Goal: Transaction & Acquisition: Purchase product/service

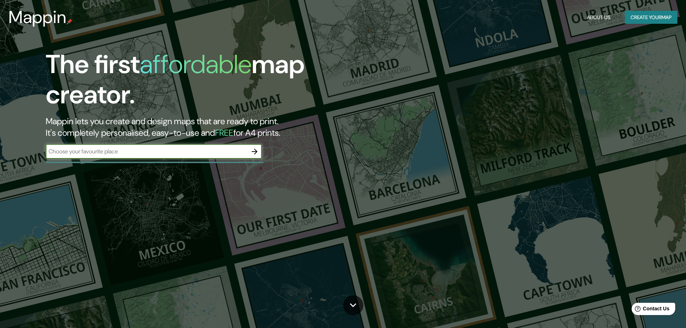
click at [56, 148] on input "text" at bounding box center [147, 151] width 202 height 8
type input "cartago, [GEOGRAPHIC_DATA]"
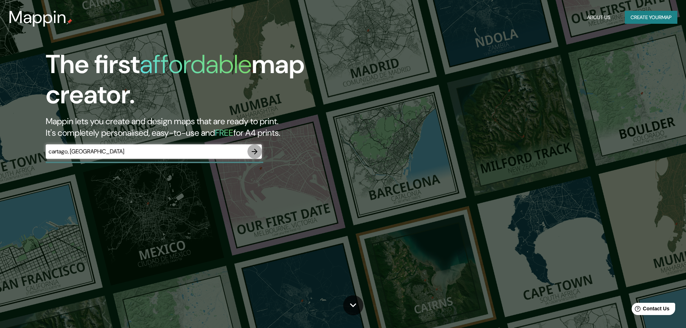
click at [255, 154] on icon "button" at bounding box center [254, 151] width 9 height 9
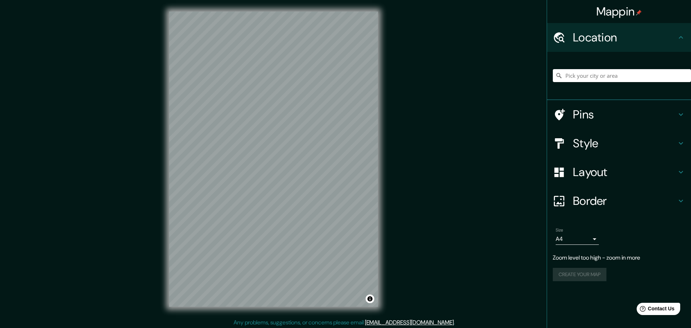
click at [590, 239] on body "Mappin Location Pins Style Layout Border Choose a border. Hint : you can make l…" at bounding box center [345, 164] width 691 height 328
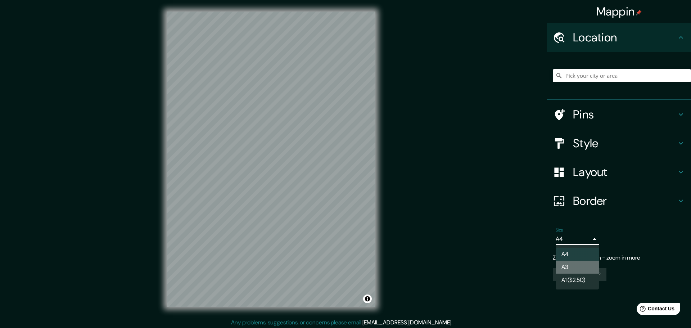
click at [582, 264] on li "A3" at bounding box center [577, 267] width 43 height 13
type input "a4"
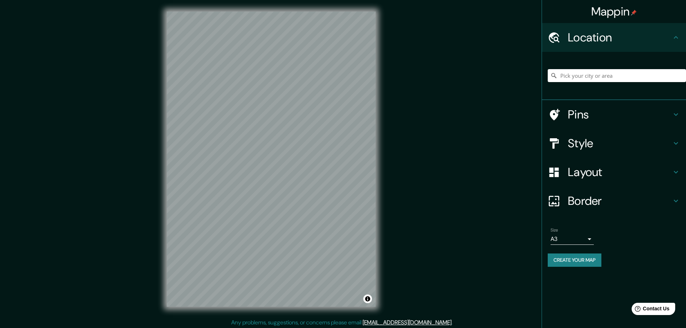
click at [676, 174] on icon at bounding box center [675, 172] width 9 height 9
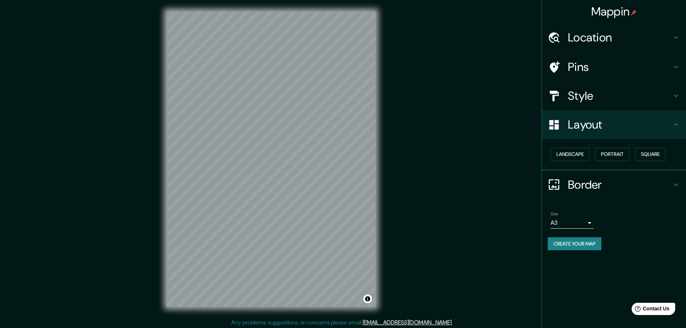
click at [678, 95] on icon at bounding box center [676, 96] width 4 height 3
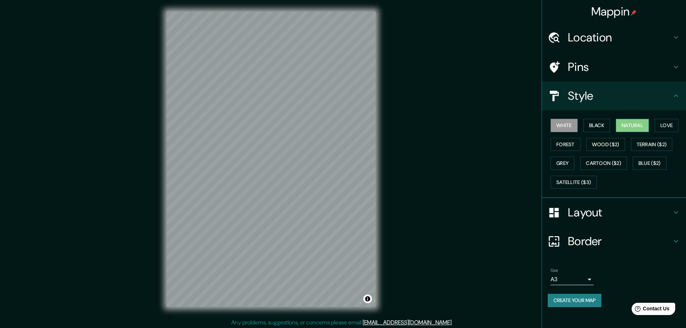
click at [630, 129] on button "Natural" at bounding box center [632, 125] width 33 height 13
click at [666, 128] on button "Love" at bounding box center [667, 125] width 24 height 13
click at [641, 129] on button "Natural" at bounding box center [632, 125] width 33 height 13
click at [572, 130] on button "White" at bounding box center [563, 125] width 27 height 13
click at [567, 146] on button "Forest" at bounding box center [565, 144] width 30 height 13
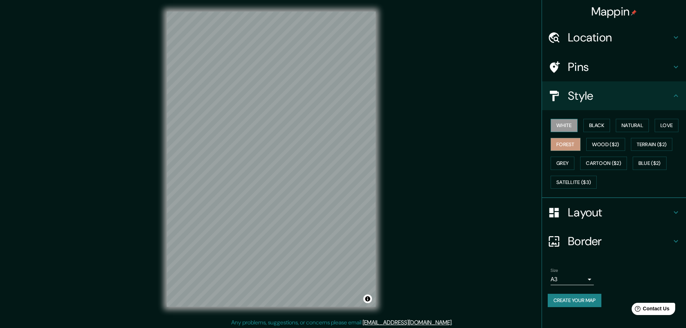
click at [568, 128] on button "White" at bounding box center [563, 125] width 27 height 13
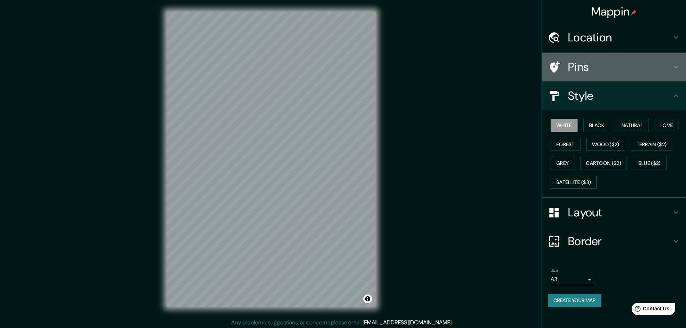
click at [610, 67] on h4 "Pins" at bounding box center [620, 67] width 104 height 14
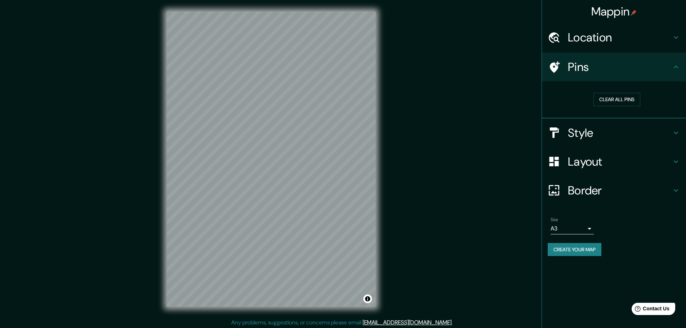
click at [616, 39] on h4 "Location" at bounding box center [620, 37] width 104 height 14
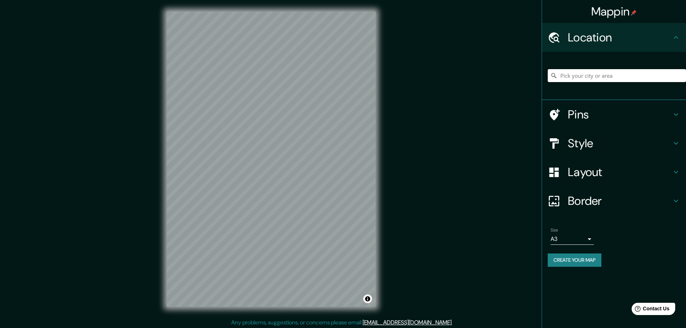
click at [612, 78] on input "Pick your city or area" at bounding box center [617, 75] width 138 height 13
click at [629, 78] on input "Pick your city or area" at bounding box center [617, 75] width 138 height 13
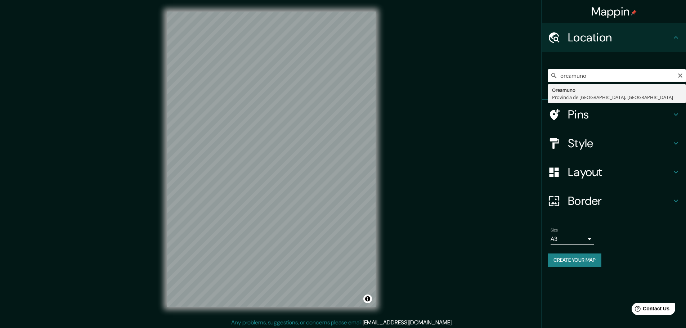
type input "Oreamuno, [GEOGRAPHIC_DATA], [GEOGRAPHIC_DATA]"
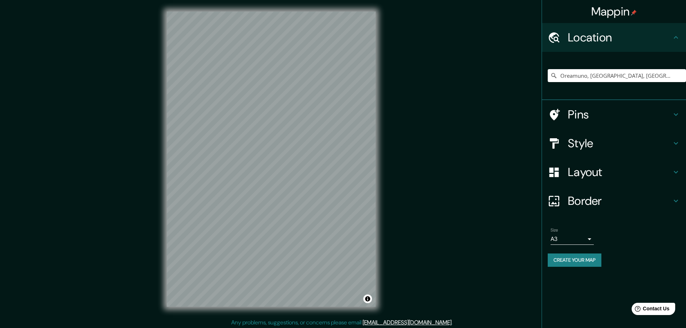
click at [582, 174] on h4 "Layout" at bounding box center [620, 172] width 104 height 14
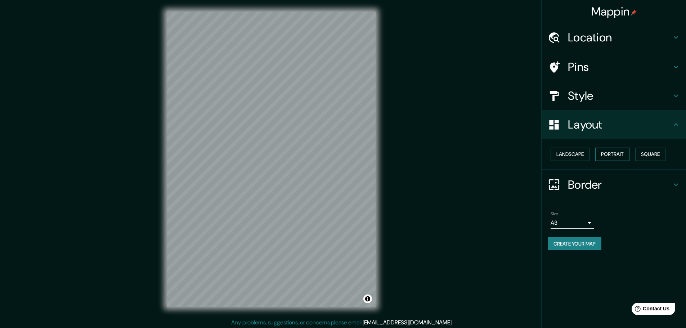
click at [612, 157] on button "Portrait" at bounding box center [612, 154] width 34 height 13
click at [653, 154] on button "Square" at bounding box center [650, 154] width 30 height 13
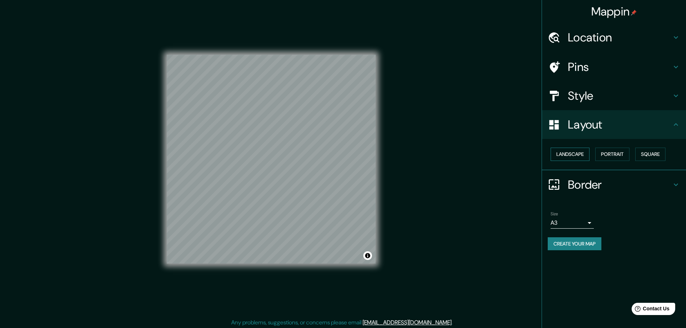
click at [583, 155] on button "Landscape" at bounding box center [569, 154] width 39 height 13
